Goal: Information Seeking & Learning: Learn about a topic

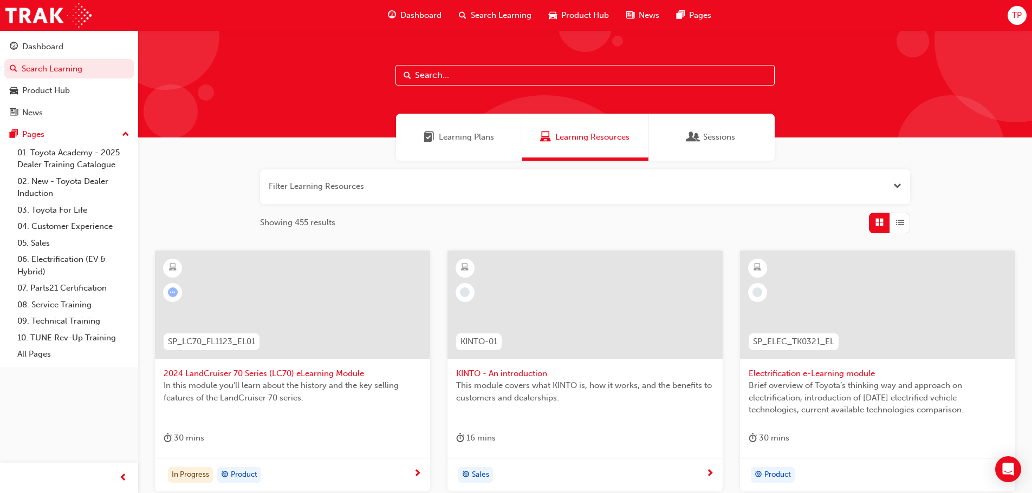
click at [322, 375] on span "2024 LandCruiser 70 Series (LC70) eLearning Module" at bounding box center [293, 374] width 258 height 12
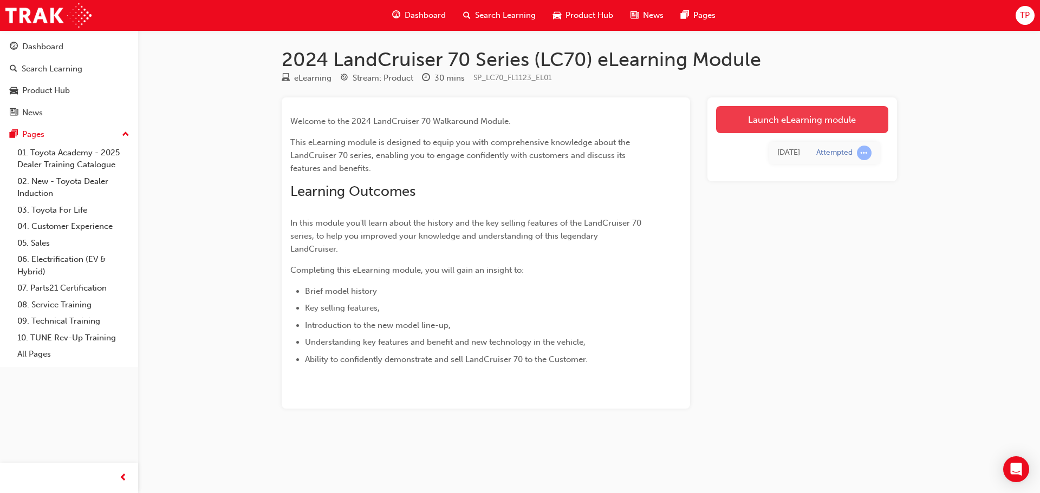
click at [802, 115] on link "Launch eLearning module" at bounding box center [802, 119] width 172 height 27
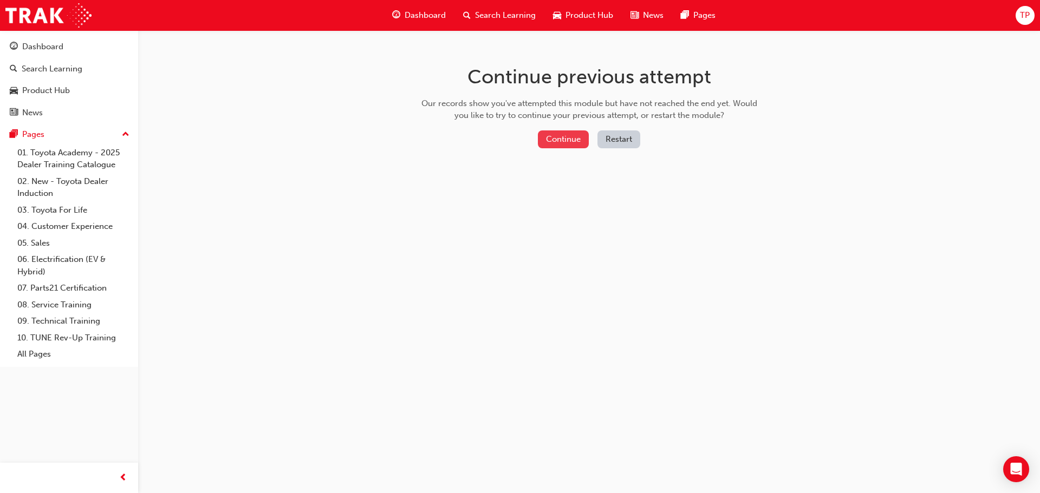
click at [577, 145] on button "Continue" at bounding box center [563, 140] width 51 height 18
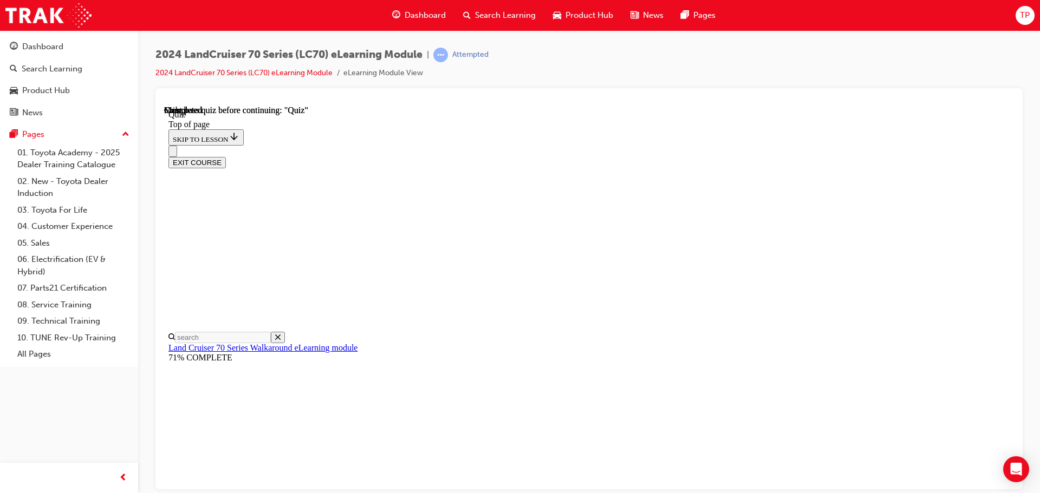
scroll to position [204, 0]
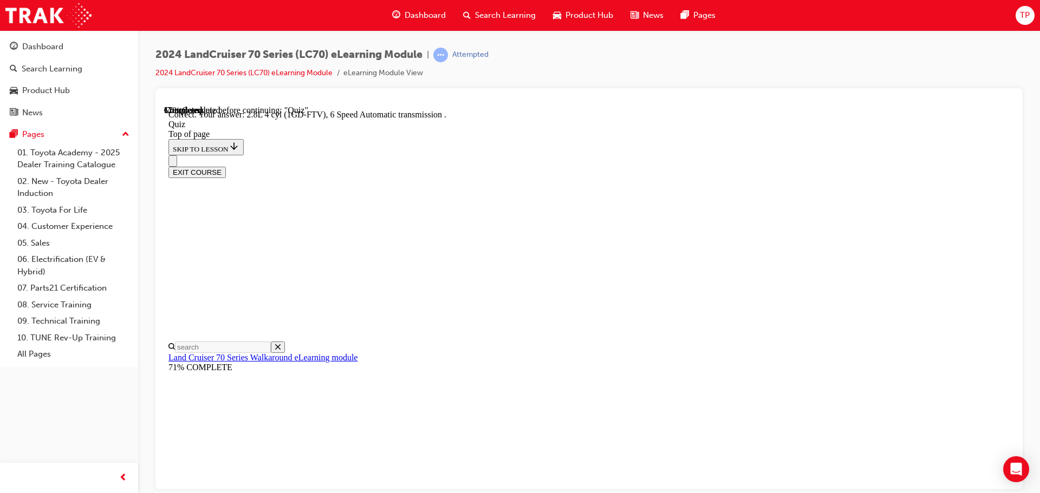
scroll to position [212, 0]
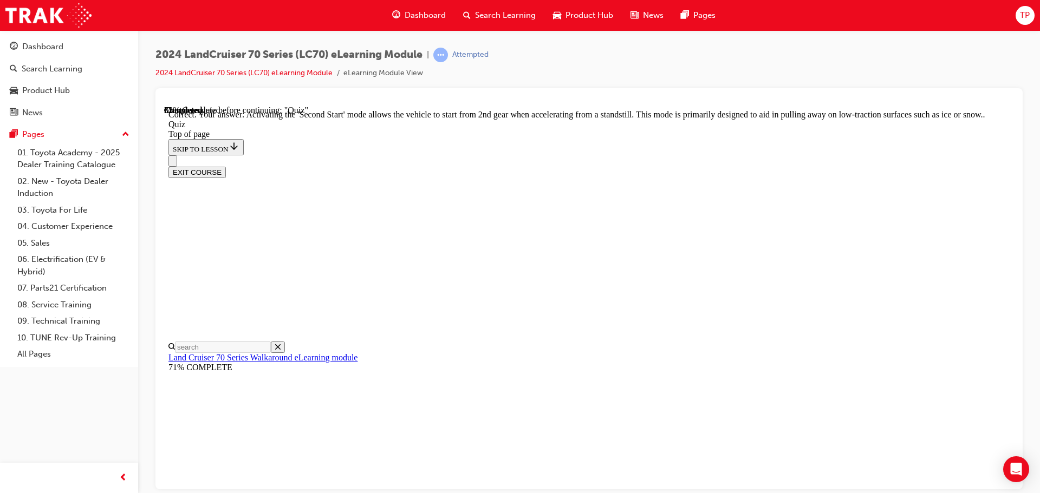
scroll to position [283, 0]
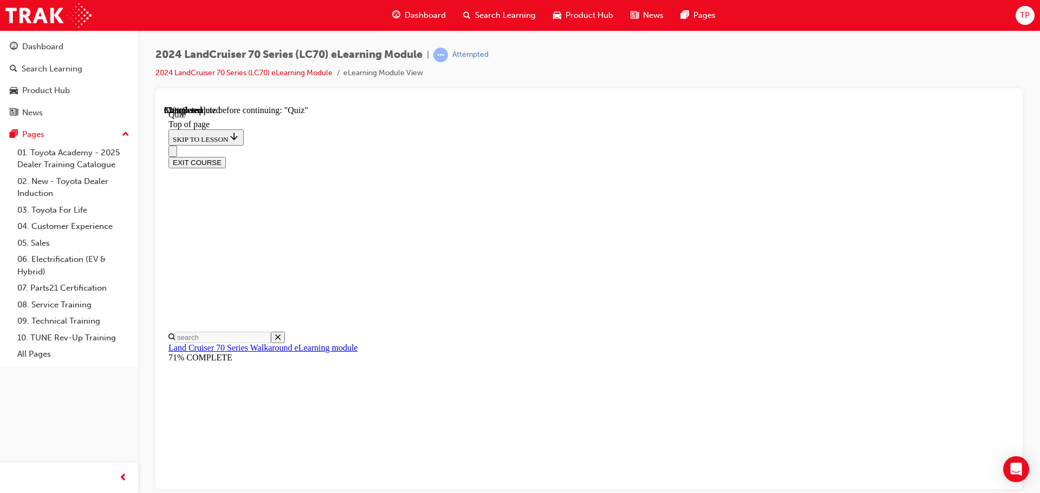
scroll to position [138, 0]
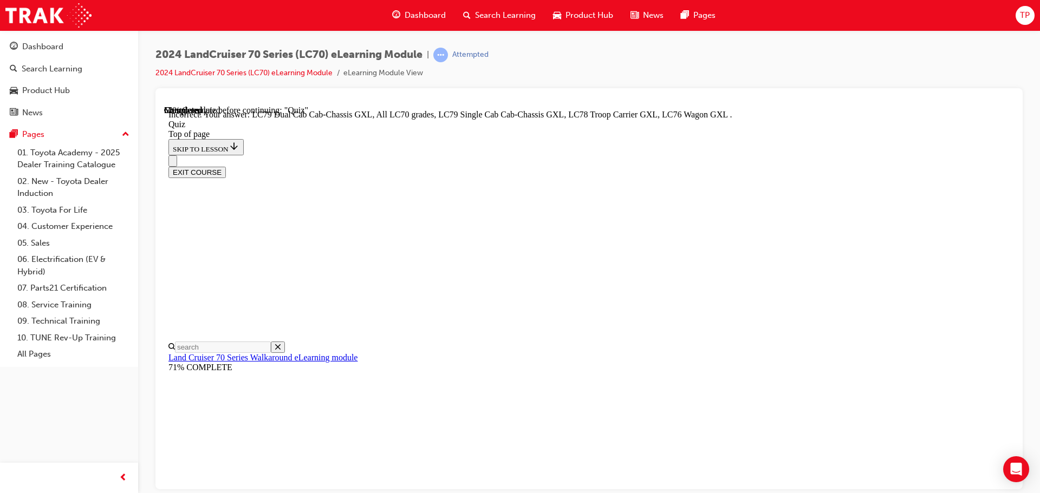
scroll to position [172, 0]
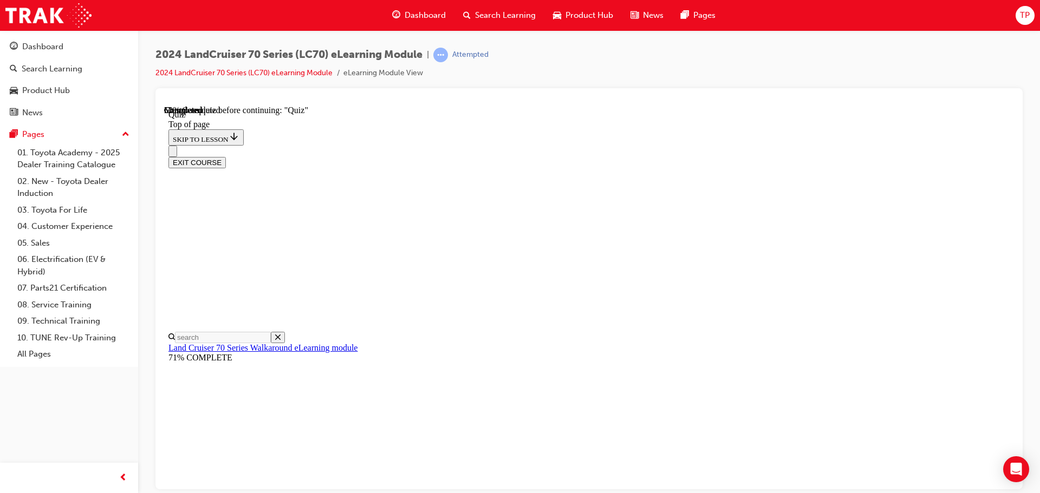
scroll to position [87, 0]
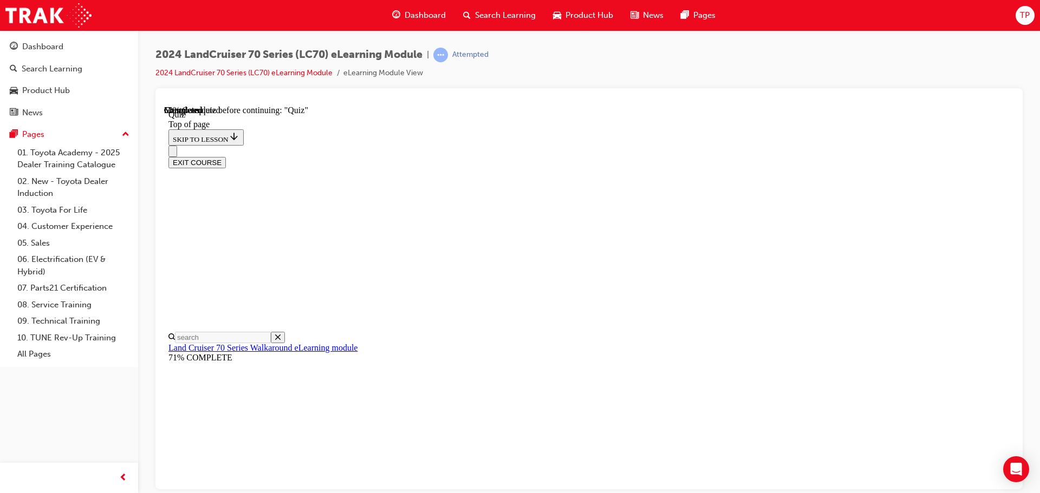
drag, startPoint x: 639, startPoint y: 477, endPoint x: 636, endPoint y: 465, distance: 12.2
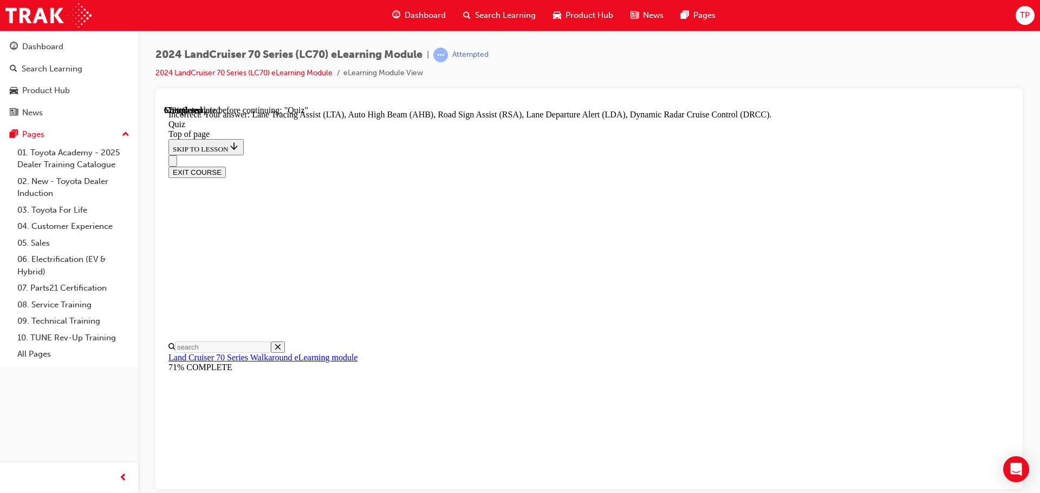
scroll to position [280, 0]
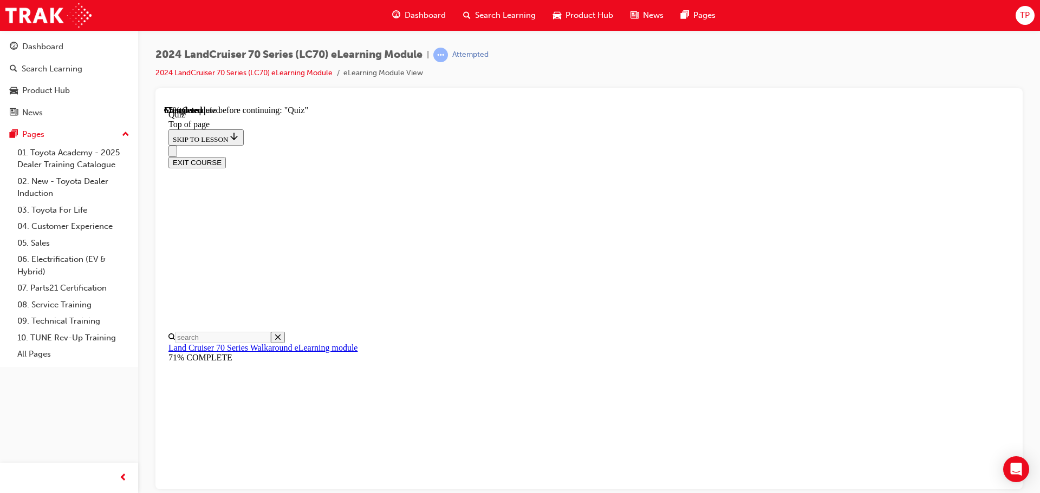
scroll to position [141, 0]
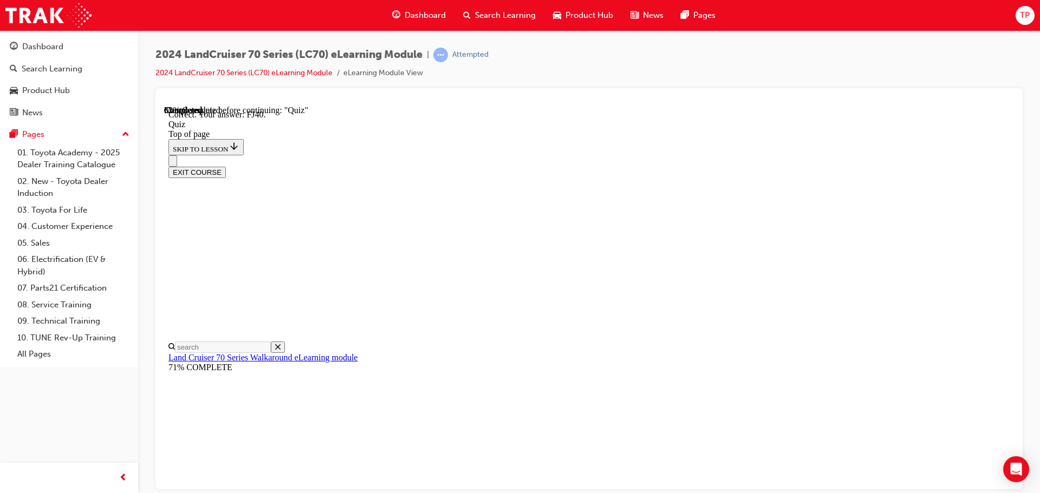
scroll to position [238, 0]
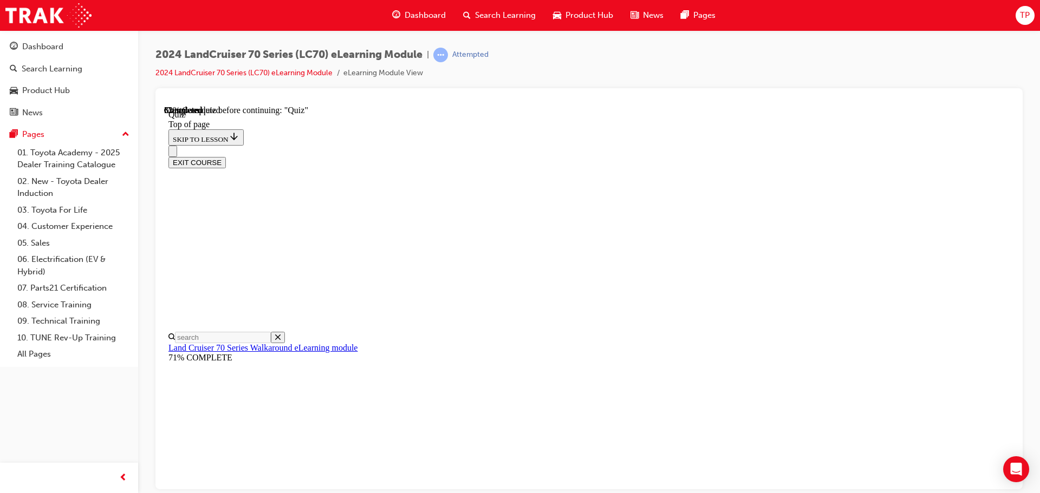
scroll to position [33, 0]
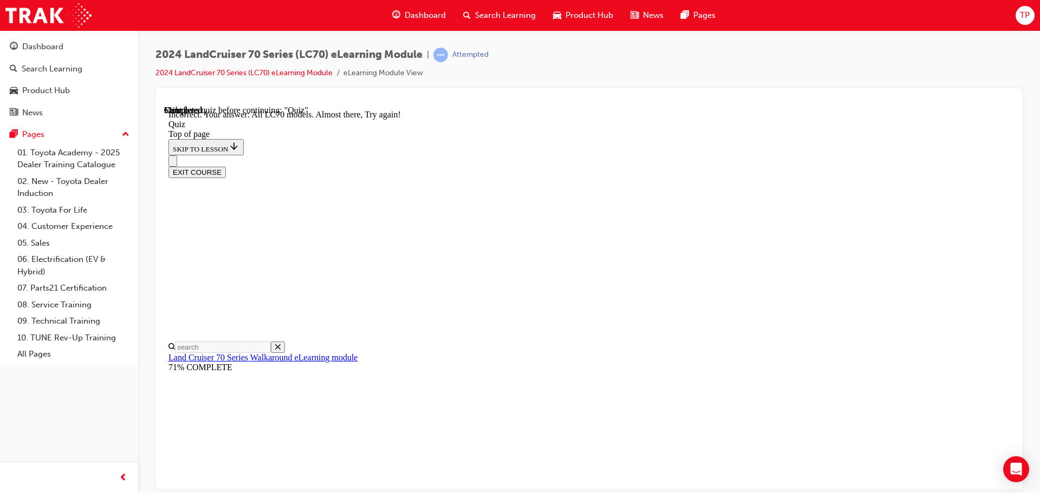
scroll to position [275, 0]
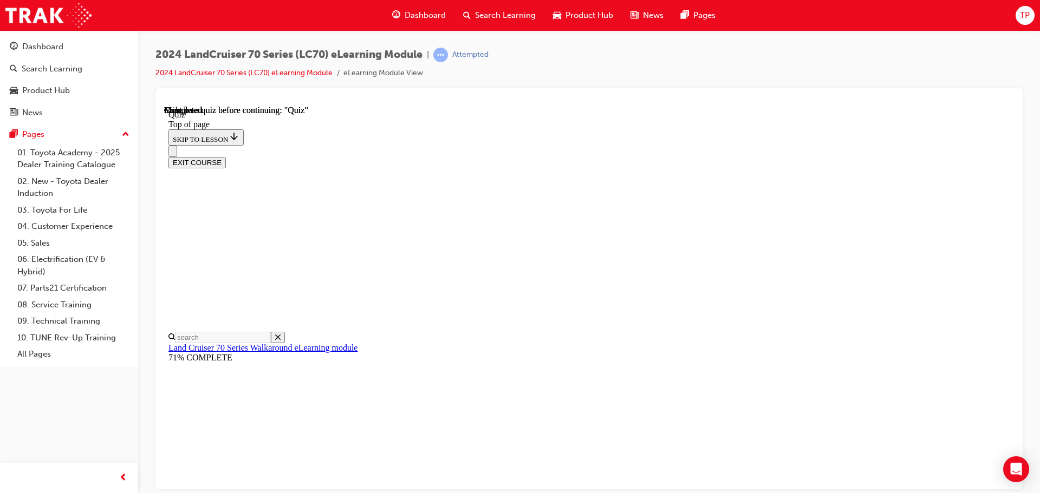
scroll to position [204, 0]
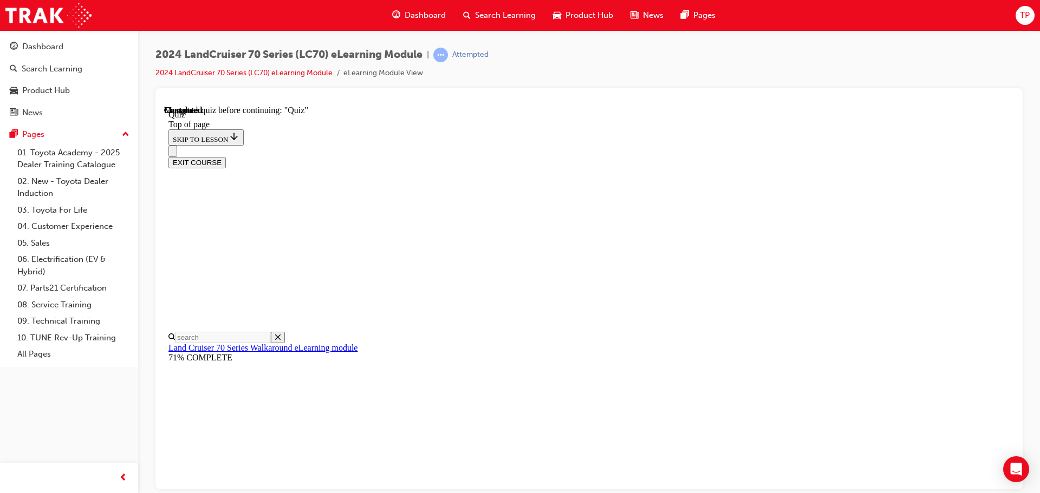
scroll to position [195, 0]
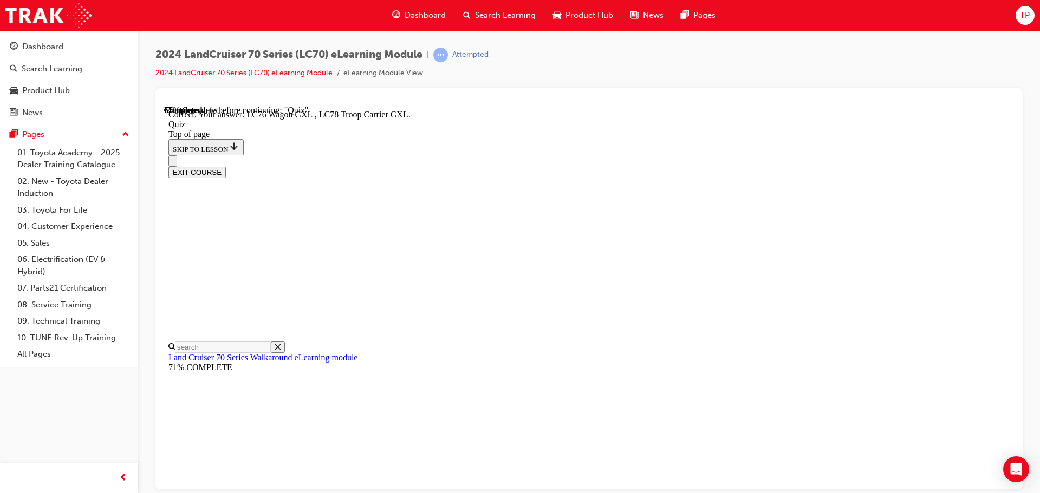
scroll to position [281, 0]
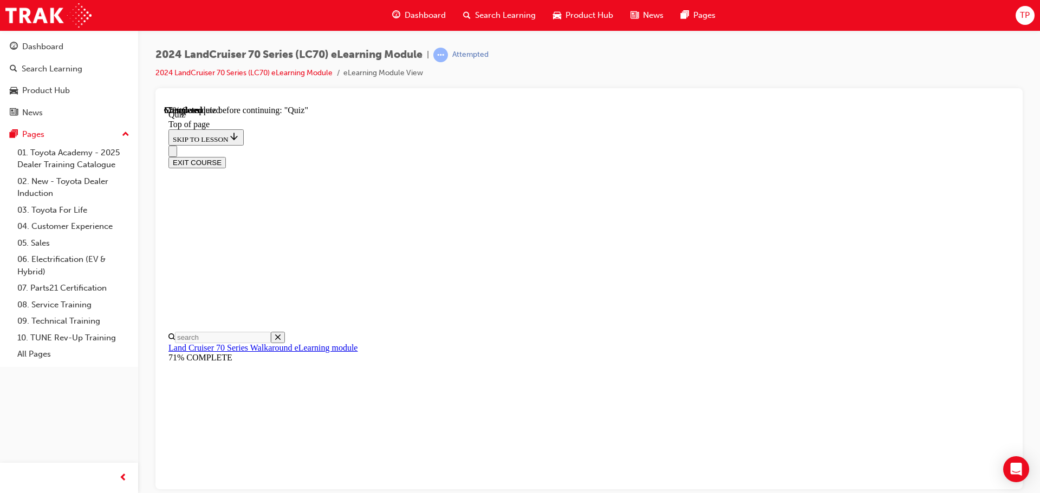
scroll to position [87, 0]
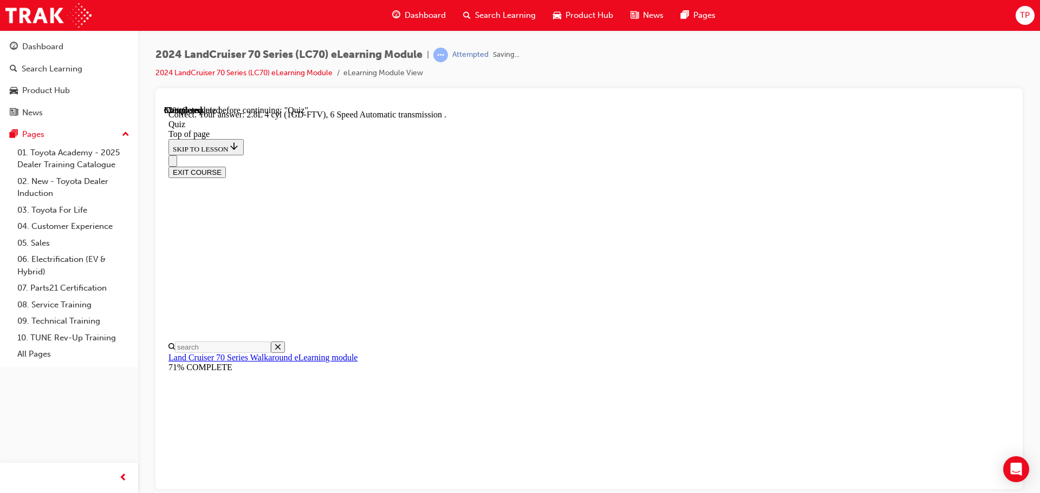
scroll to position [212, 0]
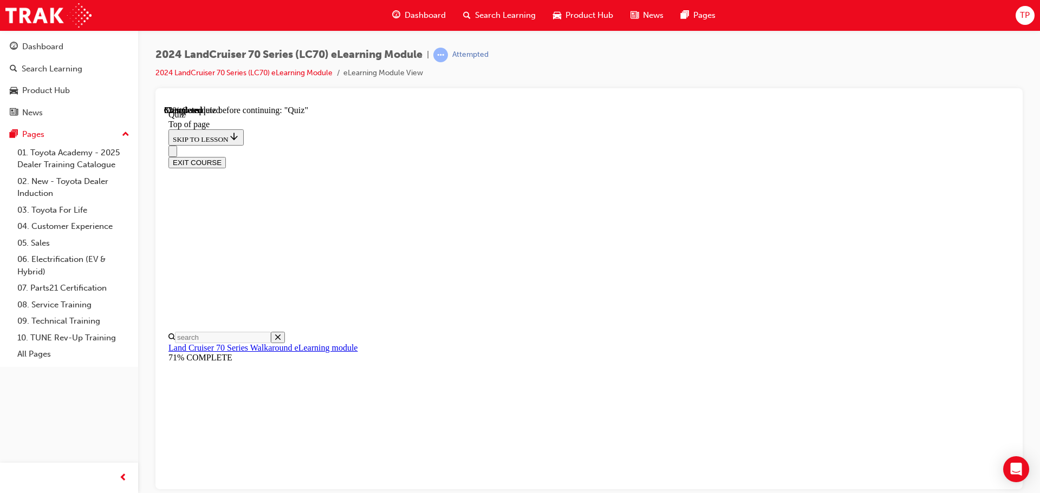
scroll to position [33, 0]
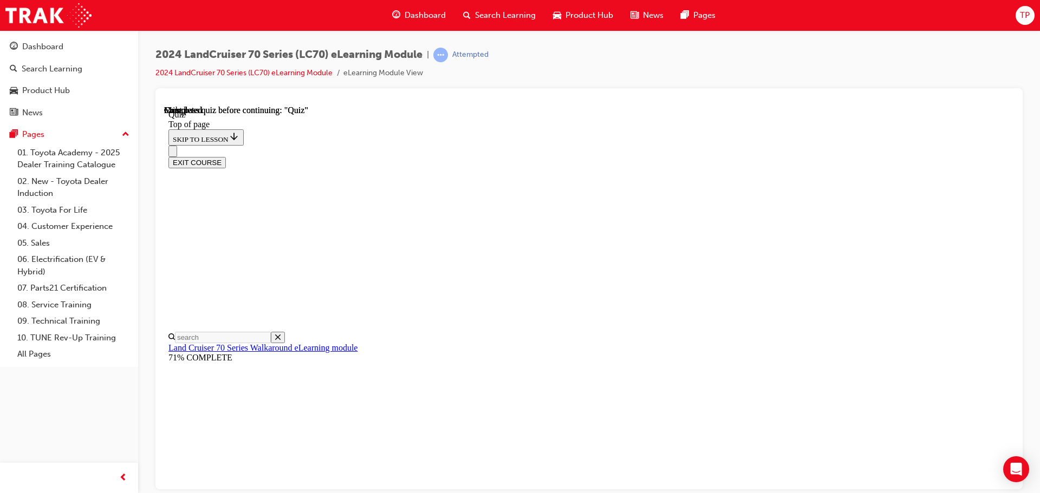
scroll to position [204, 0]
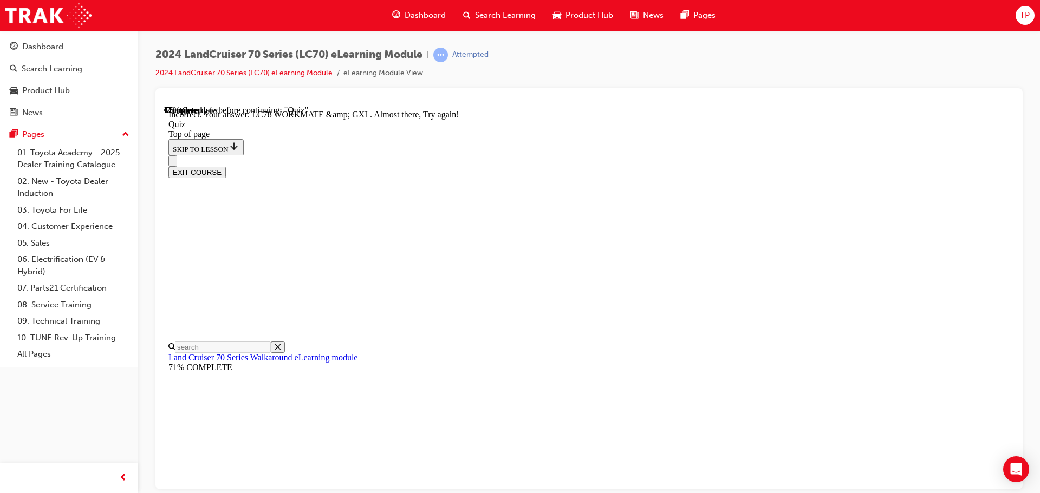
scroll to position [275, 0]
click at [226, 166] on button "EXIT COURSE" at bounding box center [196, 171] width 57 height 11
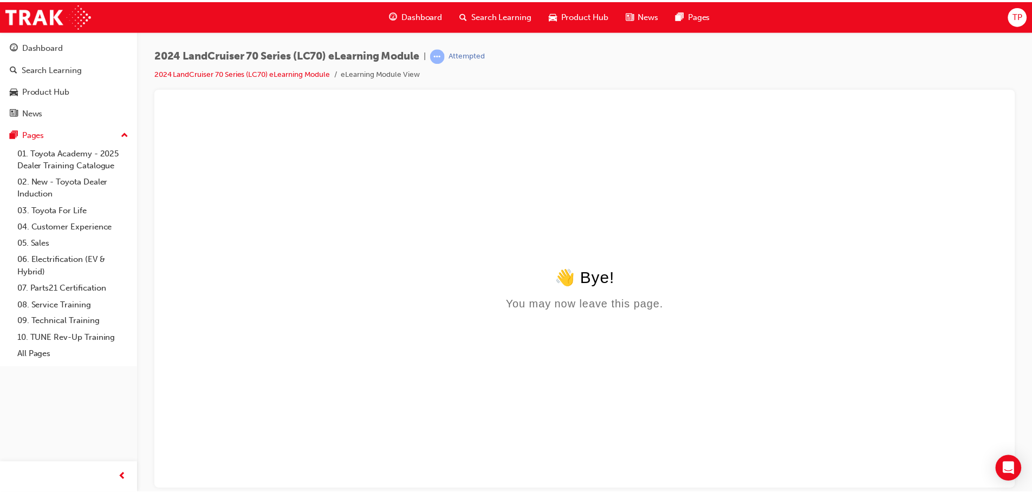
scroll to position [0, 0]
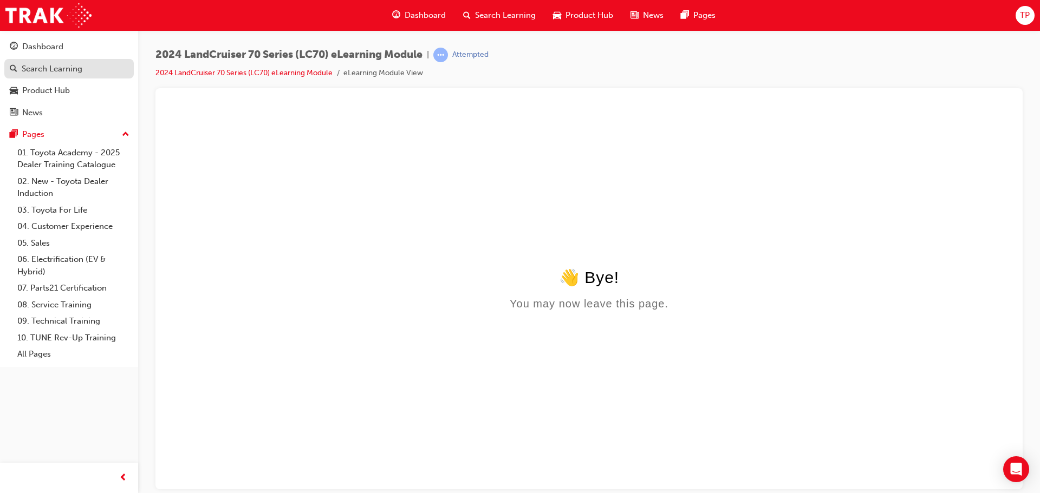
click at [76, 67] on div "Search Learning" at bounding box center [52, 69] width 61 height 12
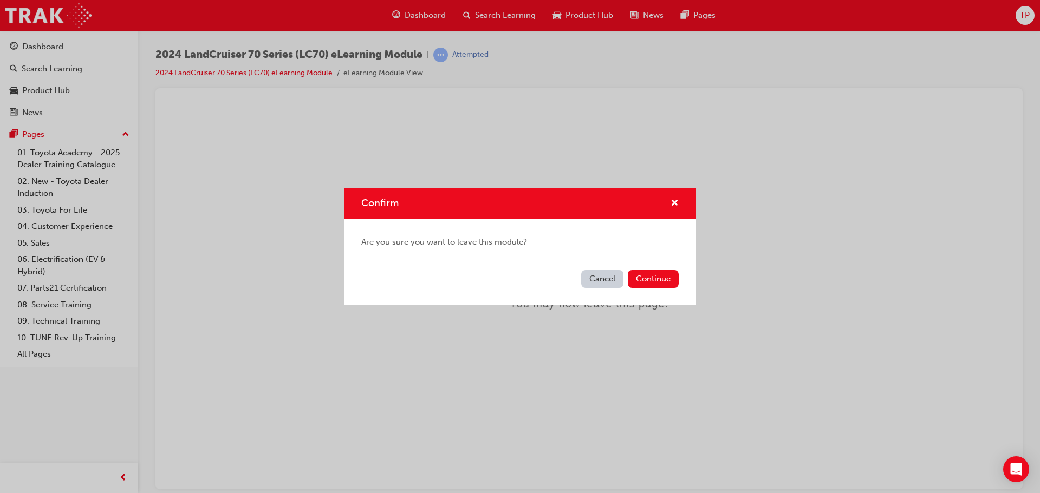
click at [75, 92] on div "Confirm Are you sure you want to leave this module? Cancel Continue" at bounding box center [520, 246] width 1040 height 493
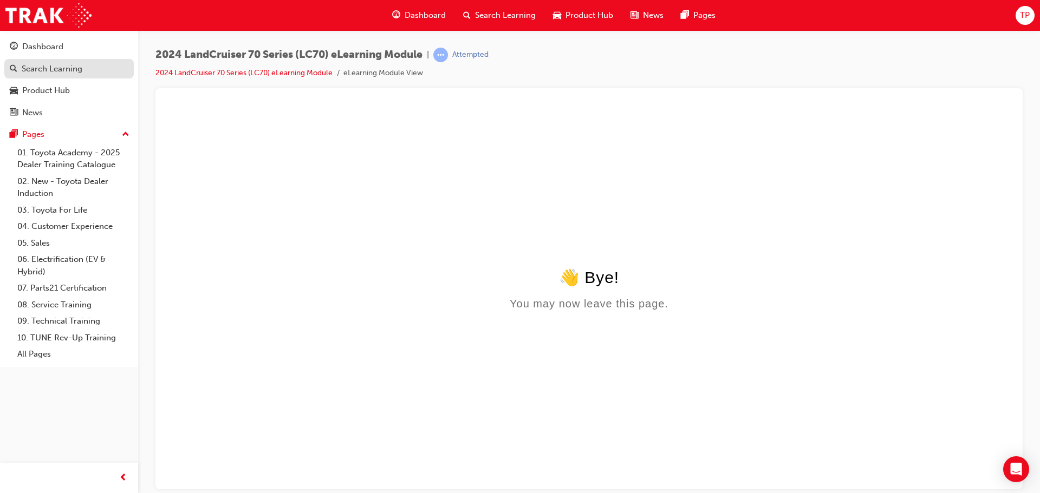
click at [65, 73] on div "Search Learning" at bounding box center [52, 69] width 61 height 12
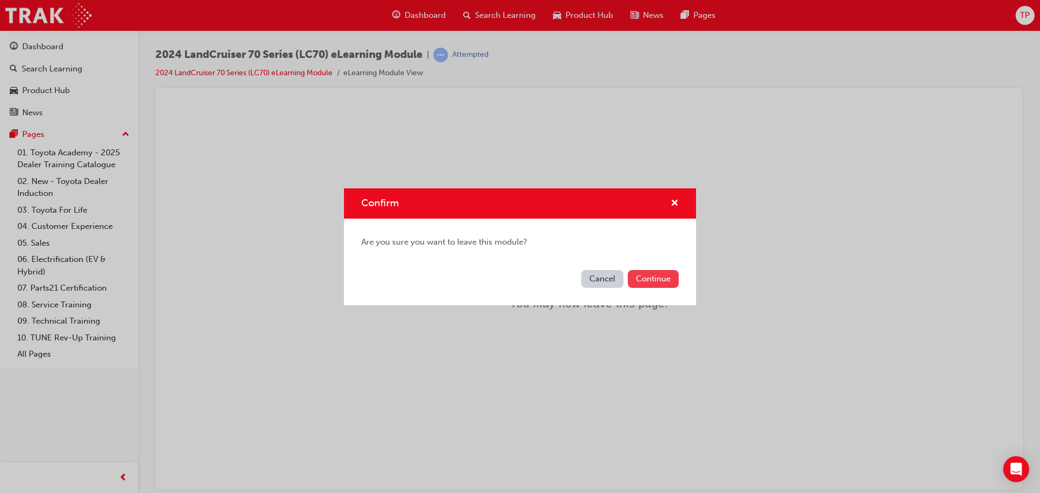
click at [655, 279] on button "Continue" at bounding box center [653, 279] width 51 height 18
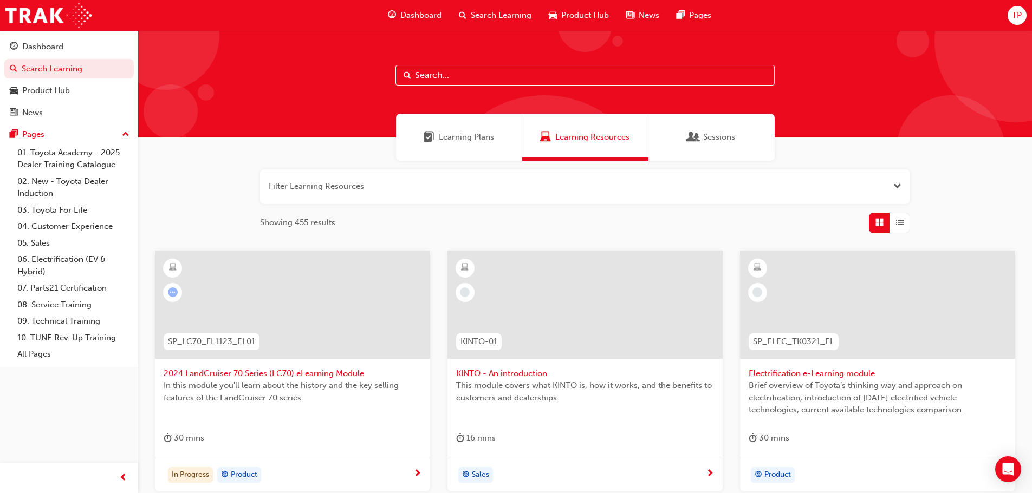
scroll to position [54, 0]
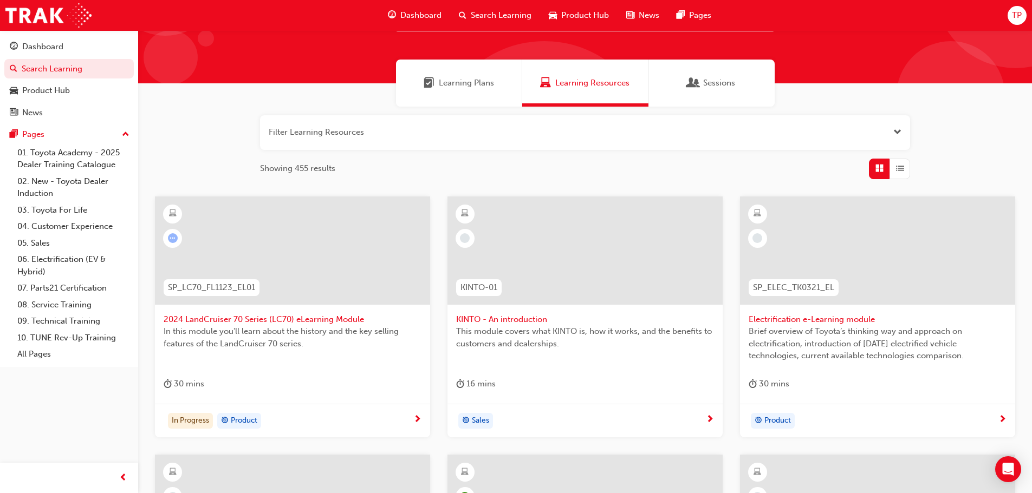
click at [327, 322] on span "2024 LandCruiser 70 Series (LC70) eLearning Module" at bounding box center [293, 320] width 258 height 12
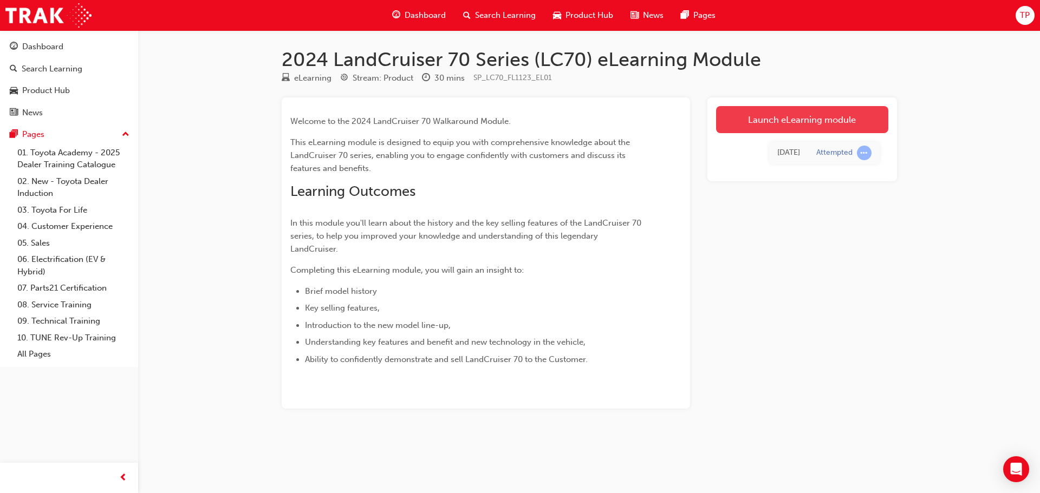
click at [851, 118] on link "Launch eLearning module" at bounding box center [802, 119] width 172 height 27
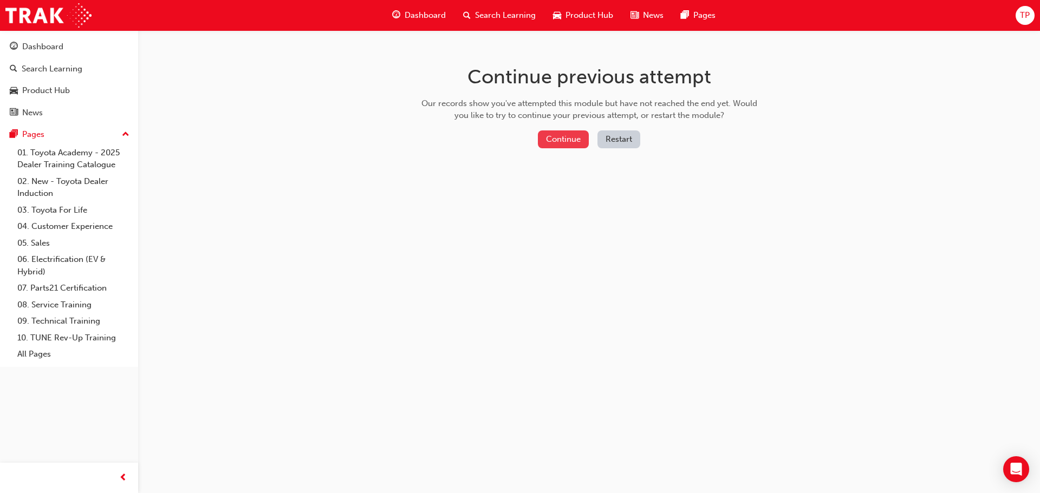
click at [572, 144] on button "Continue" at bounding box center [563, 140] width 51 height 18
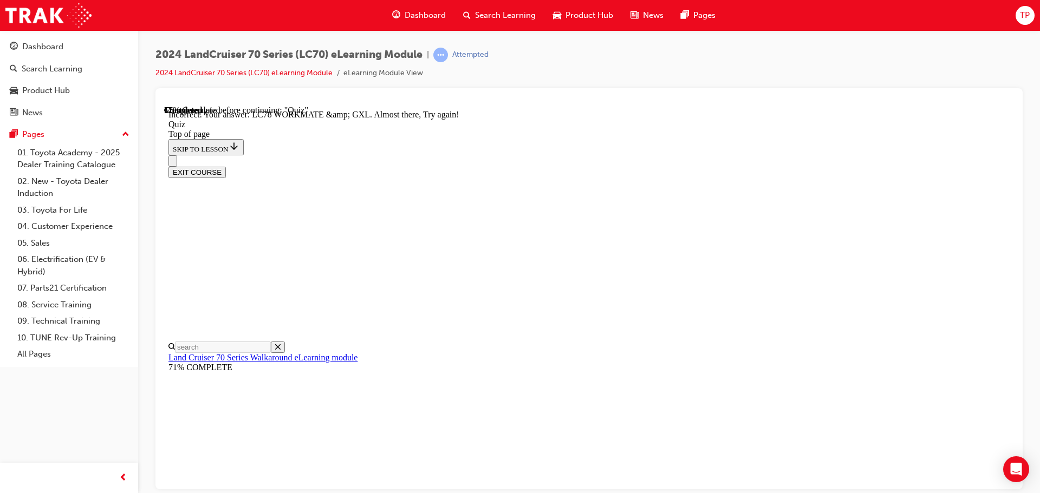
scroll to position [275, 0]
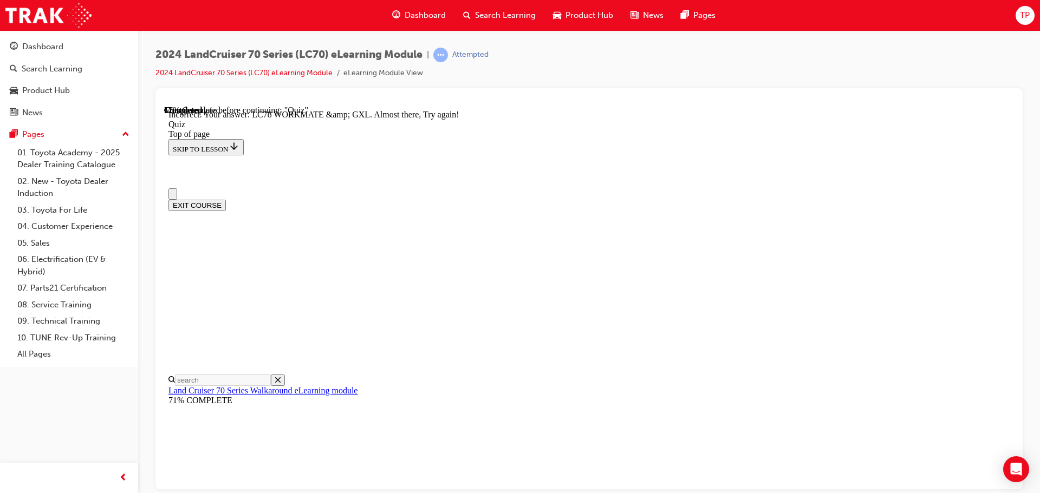
scroll to position [108, 0]
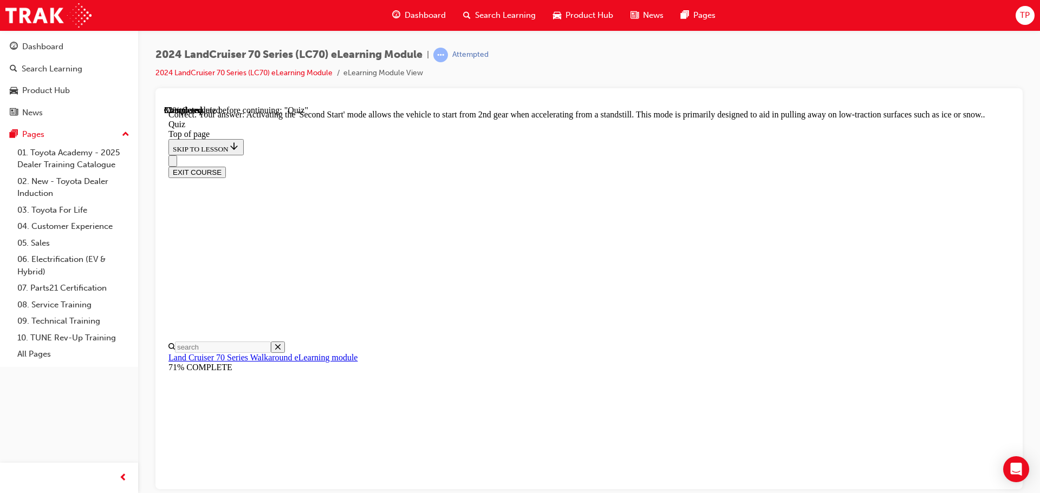
scroll to position [283, 0]
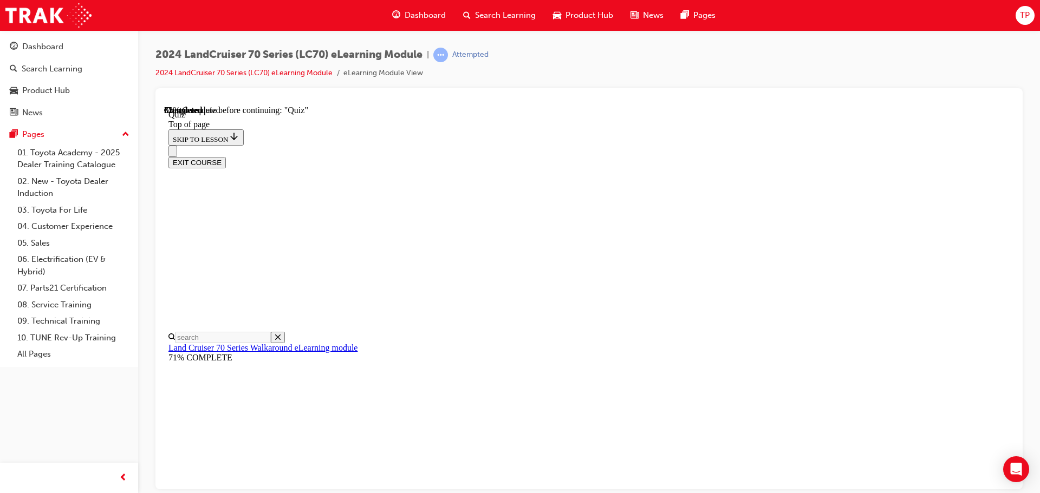
scroll to position [178, 0]
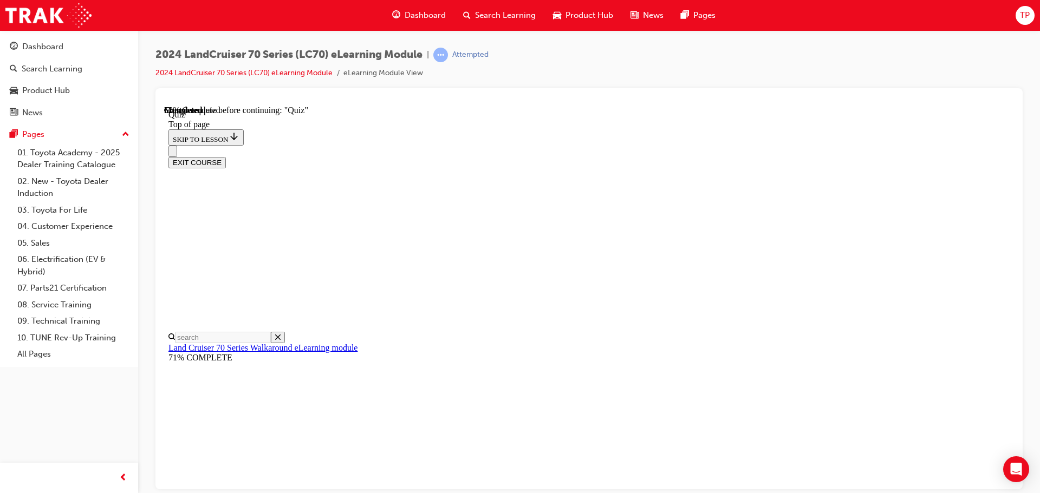
scroll to position [114, 0]
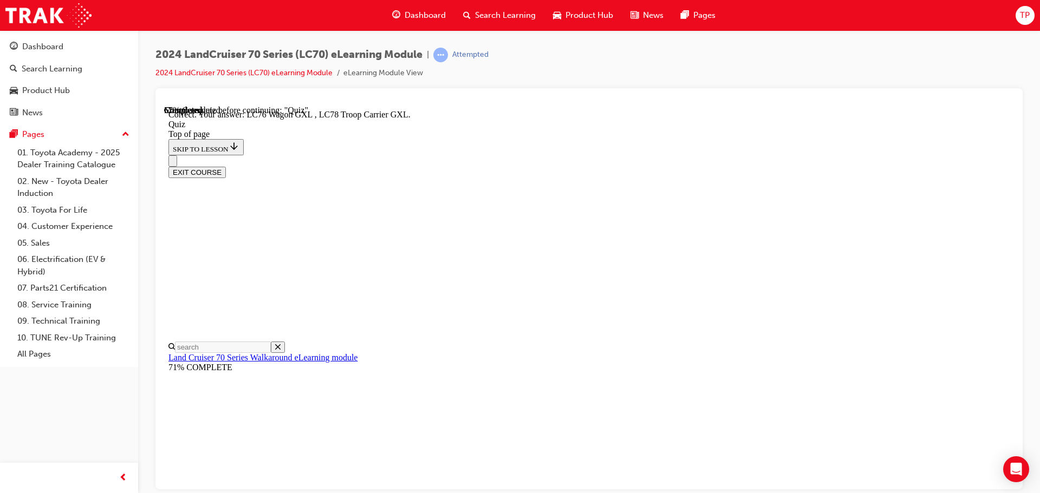
scroll to position [281, 0]
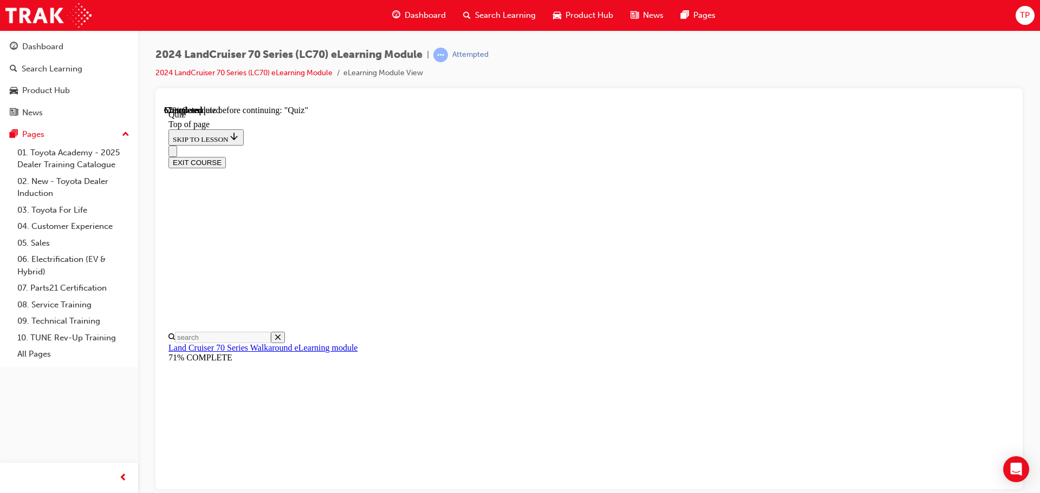
scroll to position [141, 0]
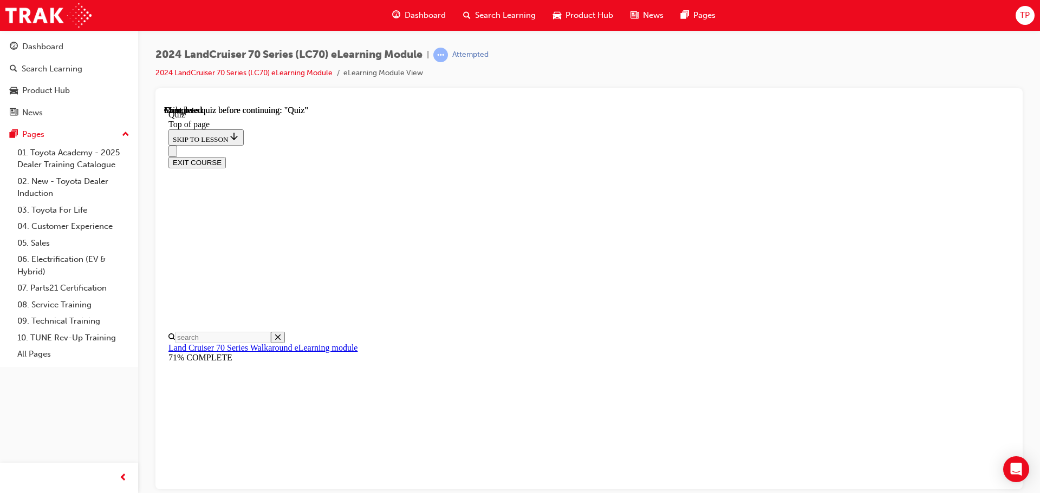
scroll to position [195, 0]
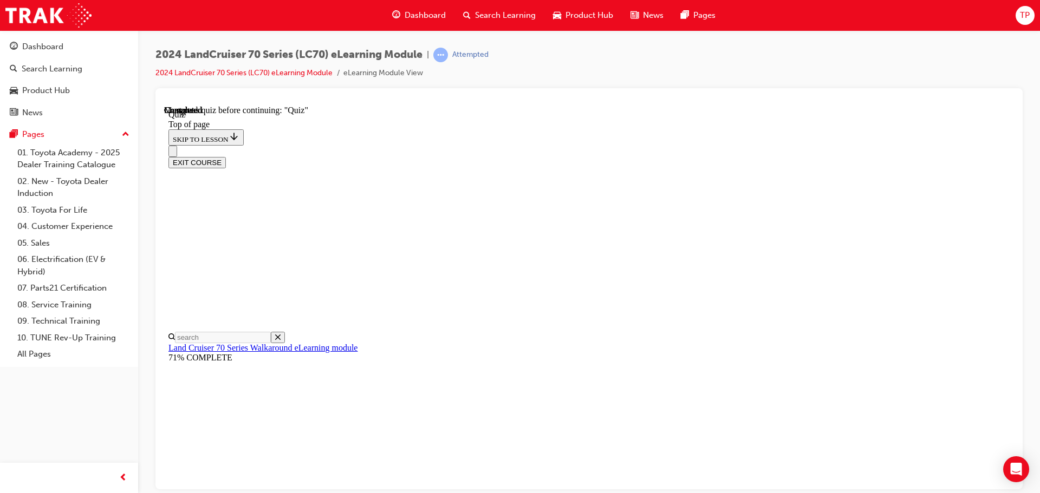
scroll to position [87, 0]
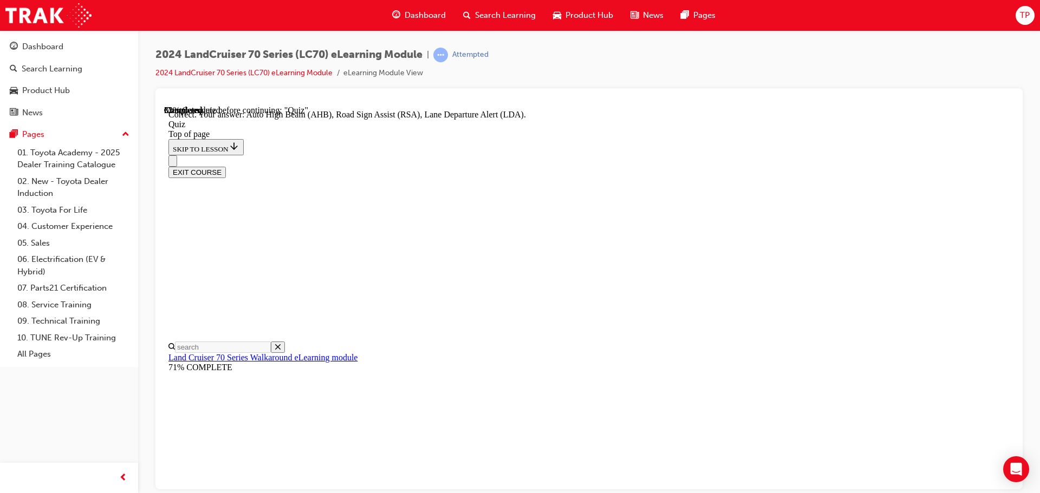
scroll to position [33, 0]
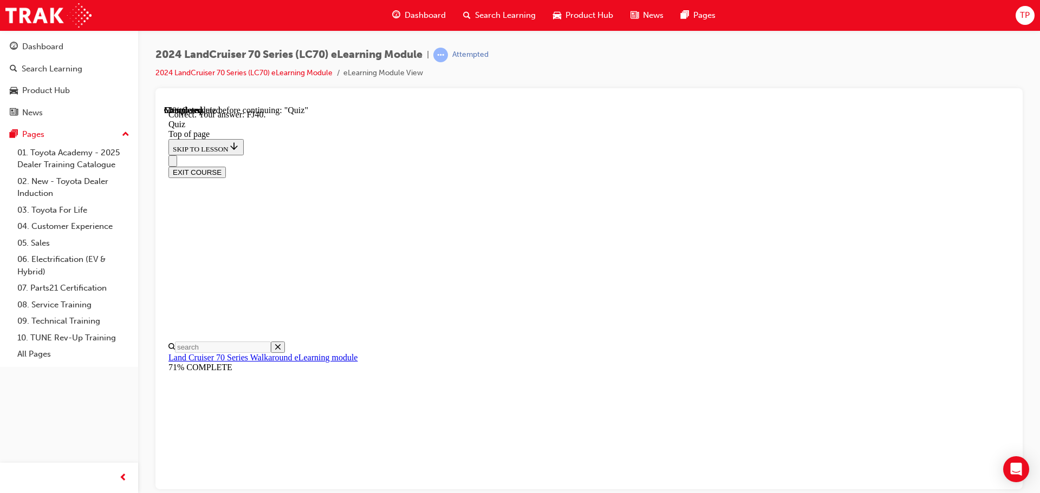
scroll to position [238, 0]
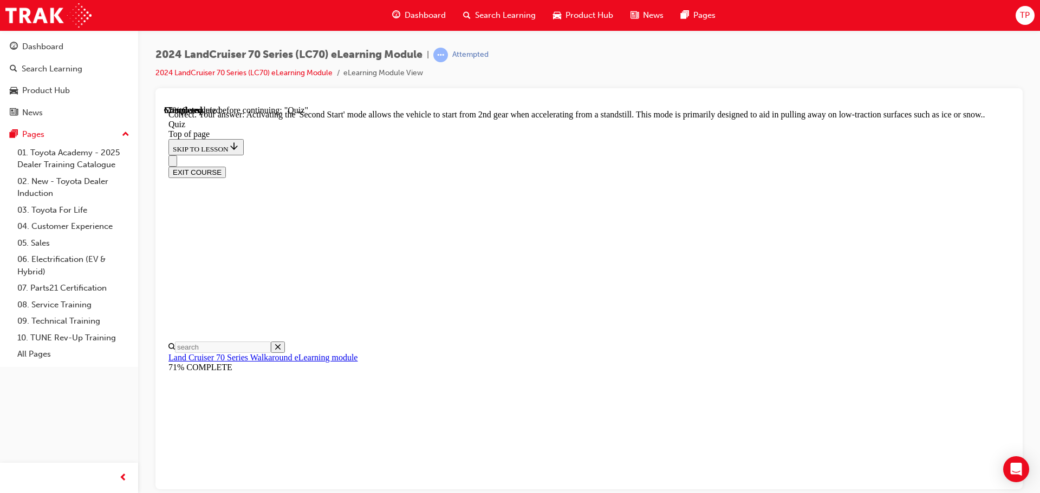
scroll to position [283, 0]
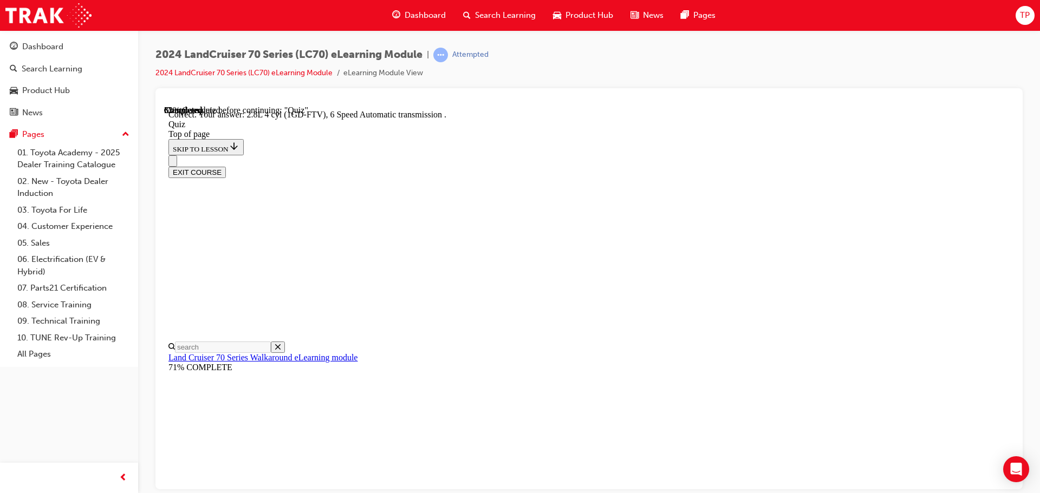
scroll to position [212, 0]
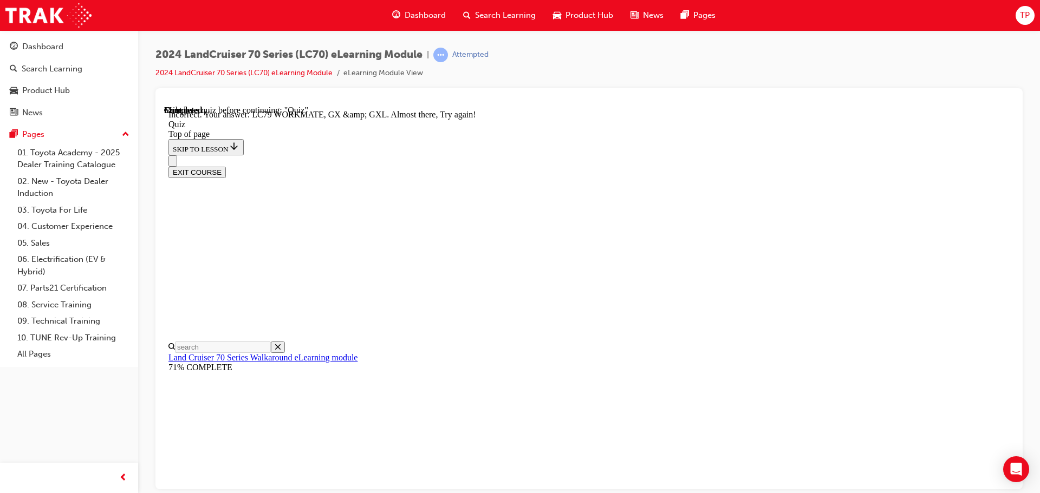
scroll to position [275, 0]
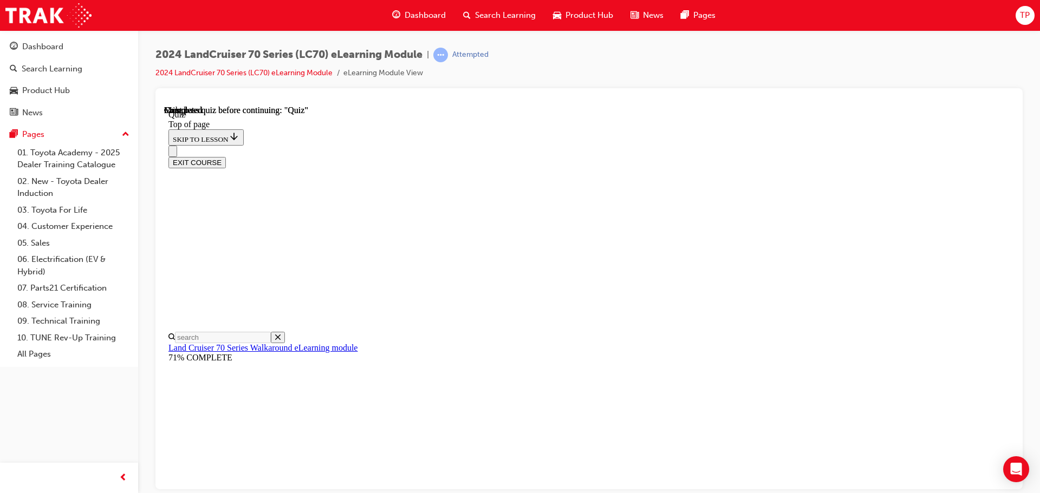
scroll to position [204, 0]
